Goal: Task Accomplishment & Management: Use online tool/utility

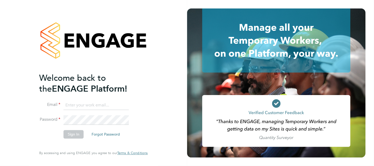
click at [104, 102] on input at bounding box center [96, 106] width 65 height 10
type input "lewis.railton@hays.com"
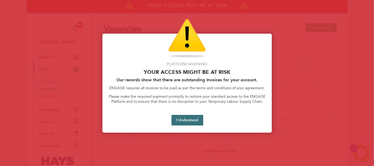
click at [195, 118] on button "I Understand" at bounding box center [188, 120] width 32 height 11
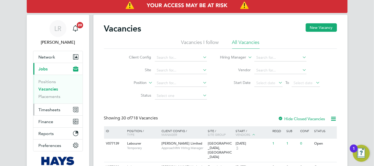
click at [51, 108] on span "Timesheets" at bounding box center [50, 109] width 22 height 5
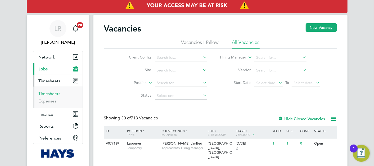
click at [50, 92] on link "Timesheets" at bounding box center [50, 93] width 22 height 5
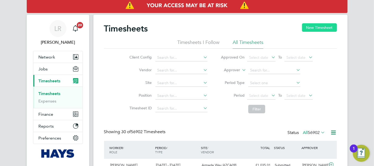
click at [316, 30] on button "New Timesheet" at bounding box center [319, 27] width 35 height 8
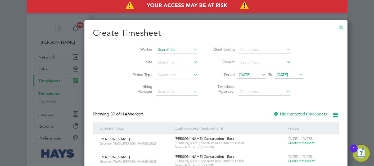
click at [156, 50] on input at bounding box center [177, 49] width 42 height 7
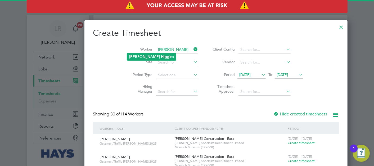
type input "[PERSON_NAME]"
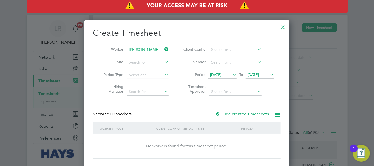
click at [247, 114] on label "Hide created timesheets" at bounding box center [242, 113] width 54 height 5
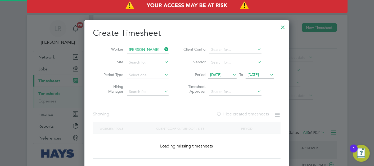
click at [247, 114] on label "Hide created timesheets" at bounding box center [242, 113] width 53 height 5
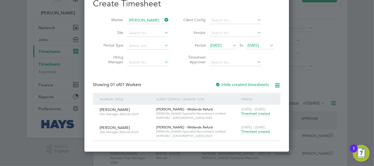
click at [253, 132] on span "Timesheet created" at bounding box center [255, 131] width 29 height 5
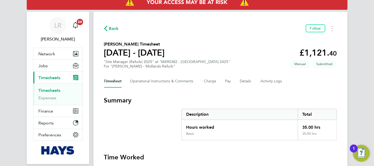
click at [115, 28] on span "Back" at bounding box center [114, 28] width 10 height 6
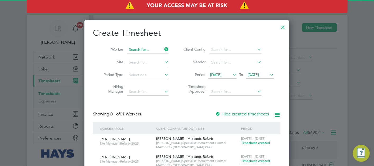
click at [150, 50] on input at bounding box center [148, 49] width 42 height 7
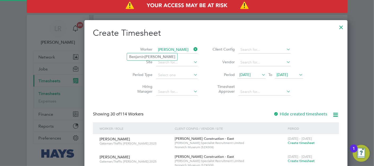
type input "[PERSON_NAME]"
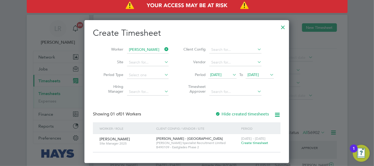
click at [247, 118] on div "Showing 01 of 01 Workers Hide created timesheets" at bounding box center [187, 116] width 188 height 11
click at [249, 115] on label "Hide created timesheets" at bounding box center [242, 113] width 54 height 5
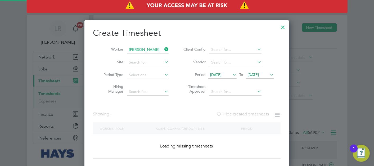
click at [249, 115] on label "Hide created timesheets" at bounding box center [242, 113] width 53 height 5
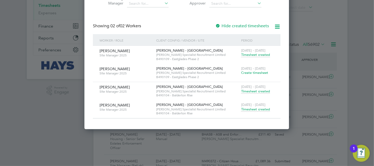
click at [266, 108] on span "Timesheet created" at bounding box center [255, 109] width 29 height 5
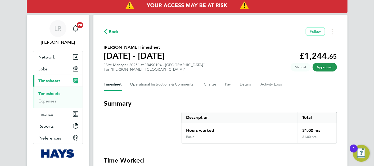
click at [112, 34] on span "Back" at bounding box center [114, 32] width 10 height 6
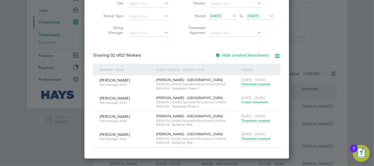
click at [225, 55] on label "Hide created timesheets" at bounding box center [242, 55] width 54 height 5
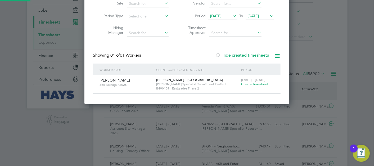
click at [225, 55] on label "Hide created timesheets" at bounding box center [242, 55] width 54 height 5
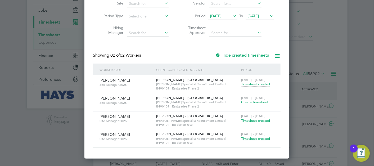
click at [259, 17] on span "[DATE]" at bounding box center [253, 16] width 11 height 5
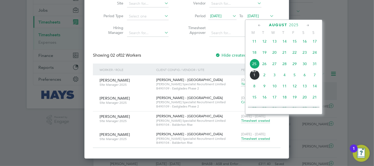
click at [315, 69] on span "31" at bounding box center [315, 64] width 10 height 10
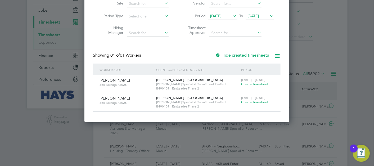
click at [223, 55] on label "Hide created timesheets" at bounding box center [242, 55] width 54 height 5
click at [225, 54] on label "Hide created timesheets" at bounding box center [242, 55] width 54 height 5
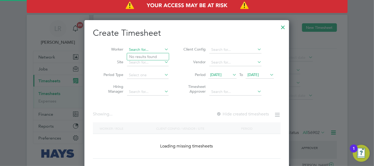
drag, startPoint x: 149, startPoint y: 50, endPoint x: 148, endPoint y: 46, distance: 4.2
click at [149, 50] on input at bounding box center [148, 49] width 42 height 7
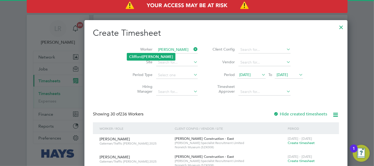
click at [150, 55] on b "[PERSON_NAME]" at bounding box center [157, 57] width 31 height 5
type input "[PERSON_NAME]"
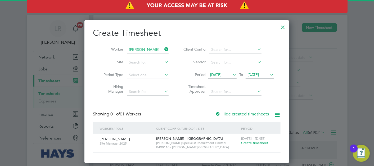
click at [239, 113] on label "Hide created timesheets" at bounding box center [242, 113] width 54 height 5
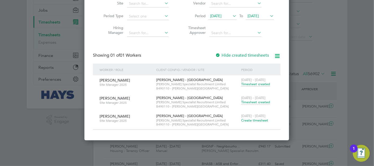
click at [258, 102] on span "Timesheet created" at bounding box center [255, 102] width 29 height 5
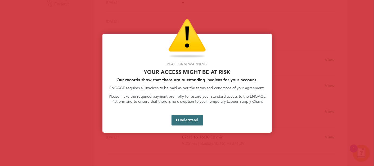
click at [194, 119] on button "I Understand" at bounding box center [188, 120] width 32 height 11
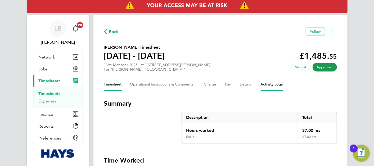
click at [281, 83] on Logs-tab "Activity Logs" at bounding box center [272, 84] width 22 height 13
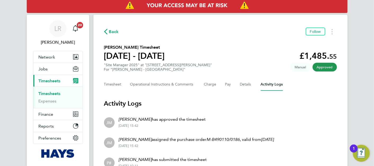
click at [106, 34] on icon "button" at bounding box center [105, 32] width 3 height 6
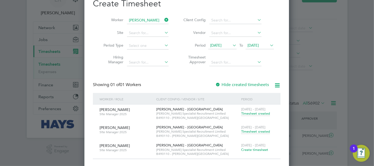
click at [233, 88] on div "Showing 01 of 01 Workers Hide created timesheets" at bounding box center [187, 87] width 188 height 11
click at [235, 84] on label "Hide created timesheets" at bounding box center [242, 84] width 54 height 5
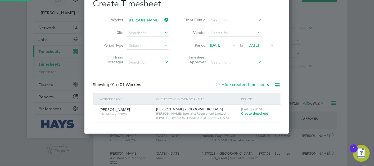
click at [235, 84] on label "Hide created timesheets" at bounding box center [242, 84] width 54 height 5
